Goal: Task Accomplishment & Management: Use online tool/utility

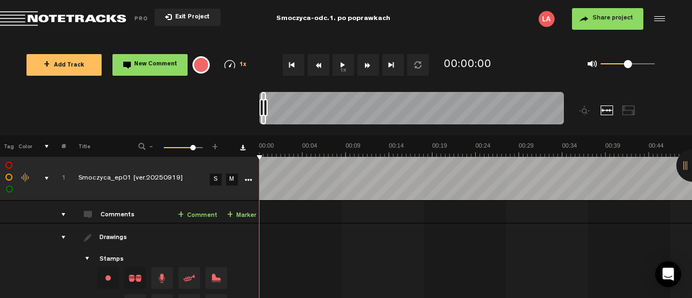
click at [55, 19] on span "Return to Project List" at bounding box center [75, 18] width 151 height 15
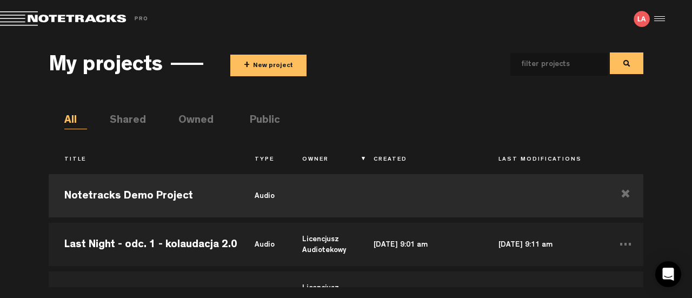
click at [242, 60] on button "+ New project" at bounding box center [268, 66] width 76 height 22
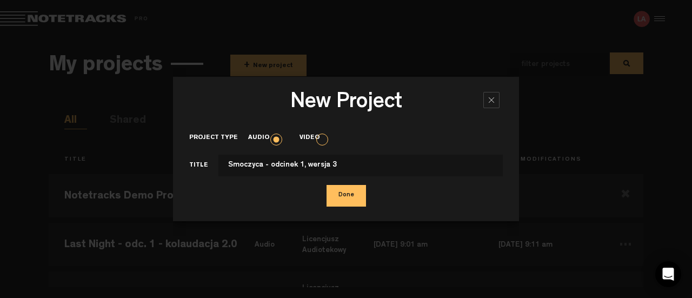
type input "Smoczyca - odcinek 1, wersja 3"
click at [352, 198] on button "Done" at bounding box center [346, 196] width 39 height 22
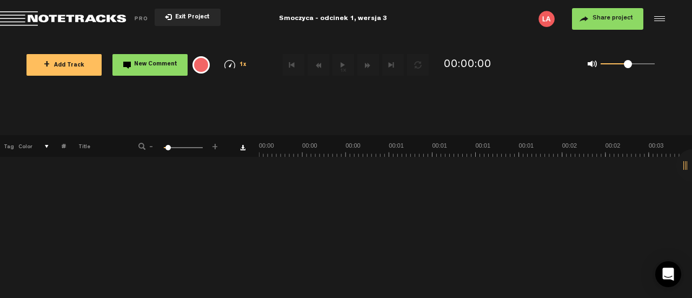
click at [83, 61] on button "+ Add Track" at bounding box center [63, 65] width 75 height 22
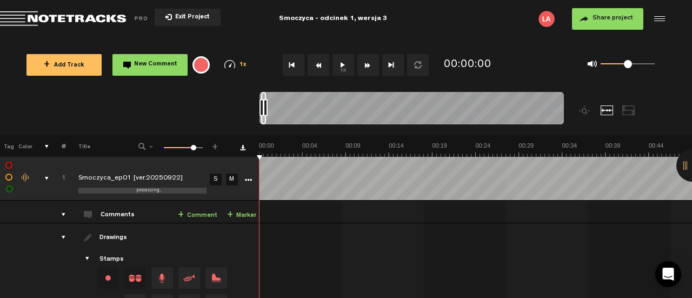
drag, startPoint x: 269, startPoint y: 152, endPoint x: 257, endPoint y: 152, distance: 11.9
click at [257, 152] on tr "Tag Color # Title - 1 100 81 +" at bounding box center [346, 146] width 692 height 22
drag, startPoint x: 270, startPoint y: 156, endPoint x: 257, endPoint y: 158, distance: 12.6
click at [257, 158] on div "+ New drawing Tag Color # Title - 1 100 81 + 1 processing... Smoczyca_ep01 [ver…" at bounding box center [346, 245] width 692 height 220
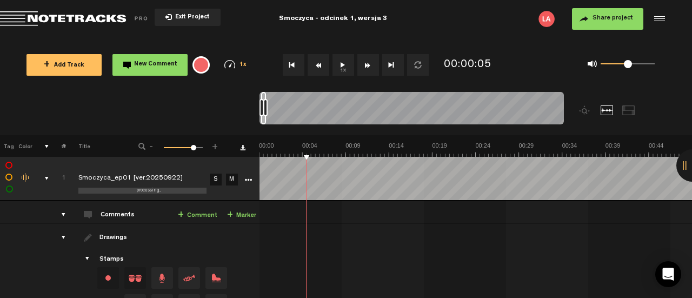
click at [604, 12] on button "Share project" at bounding box center [607, 19] width 71 height 22
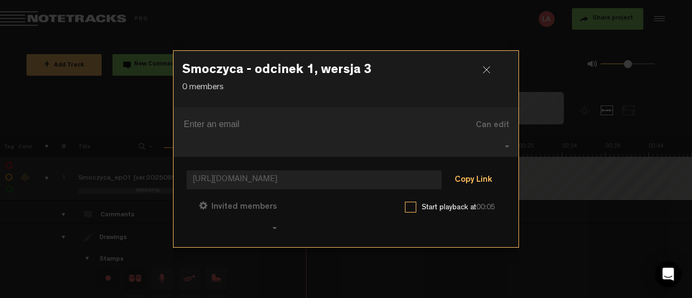
click at [462, 175] on button "Copy Link" at bounding box center [473, 181] width 59 height 22
